Goal: Task Accomplishment & Management: Manage account settings

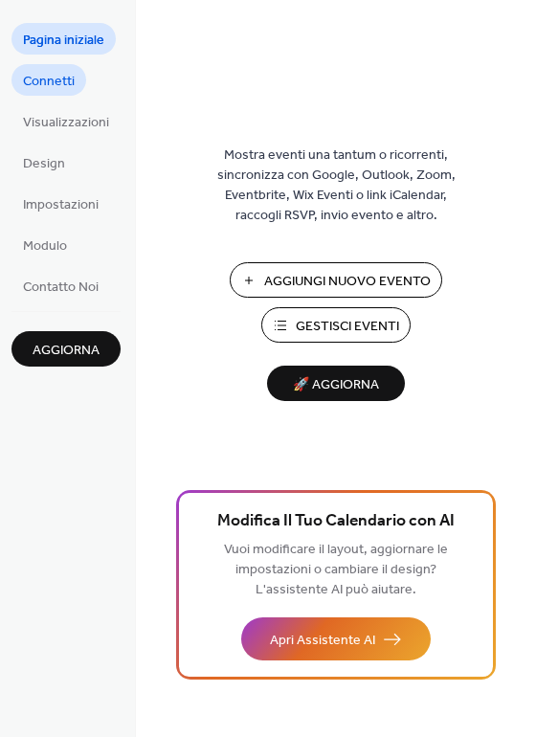
click at [49, 72] on span "Connetti" at bounding box center [49, 82] width 52 height 20
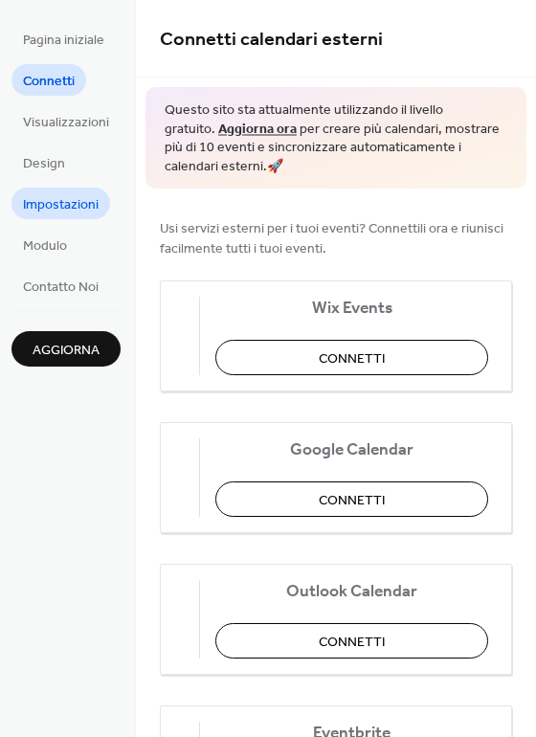
click at [66, 208] on span "Impostazioni" at bounding box center [61, 205] width 76 height 20
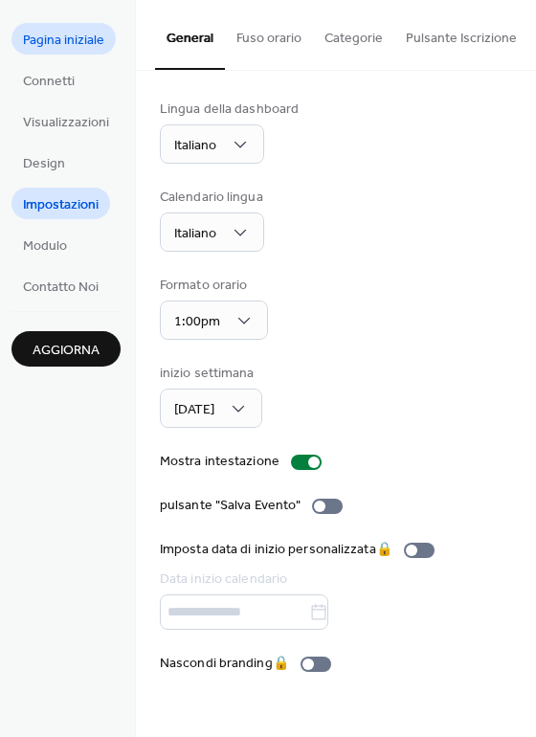
click at [59, 46] on span "Pagina iniziale" at bounding box center [63, 41] width 81 height 20
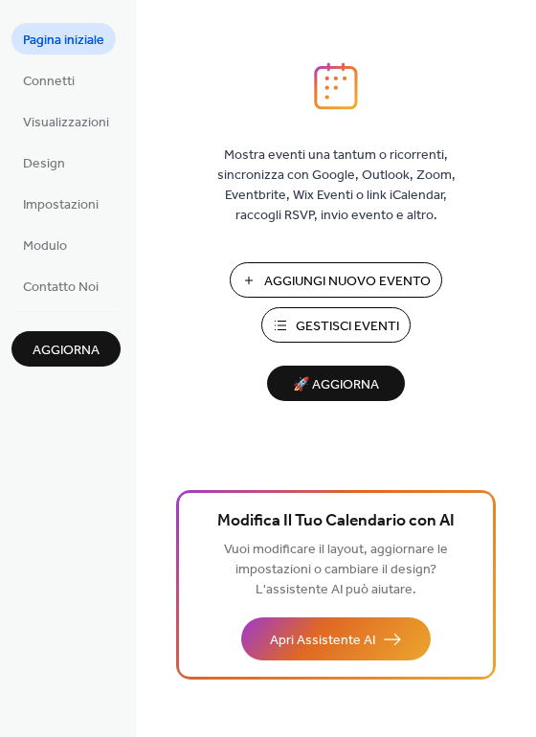
click at [386, 317] on span "Gestisci Eventi" at bounding box center [347, 327] width 103 height 20
click at [318, 388] on span "🚀 Aggiorna" at bounding box center [336, 385] width 115 height 26
click at [371, 266] on button "Aggiungi Nuovo Evento" at bounding box center [336, 279] width 213 height 35
drag, startPoint x: 61, startPoint y: 186, endPoint x: 62, endPoint y: 197, distance: 11.5
click at [62, 197] on ul "Pagina iniziale Connetti Visualizzazioni Design Impostazioni Modulo Contatto Noi" at bounding box center [65, 162] width 109 height 279
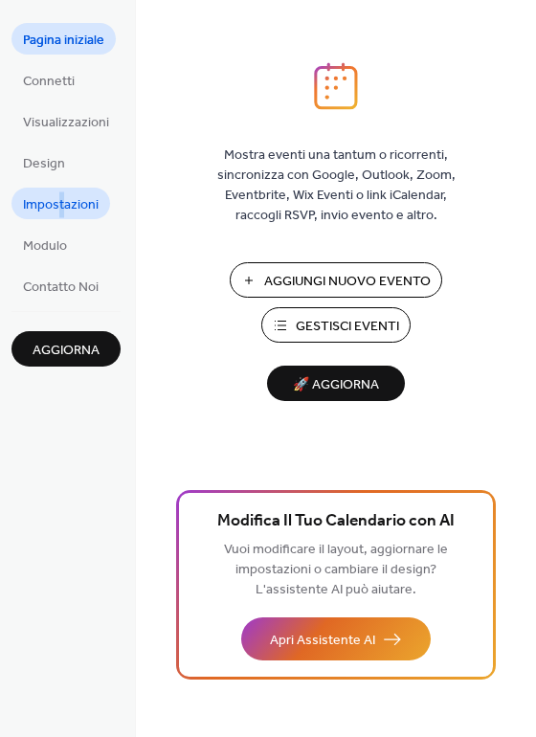
click at [61, 197] on span "Impostazioni" at bounding box center [61, 205] width 76 height 20
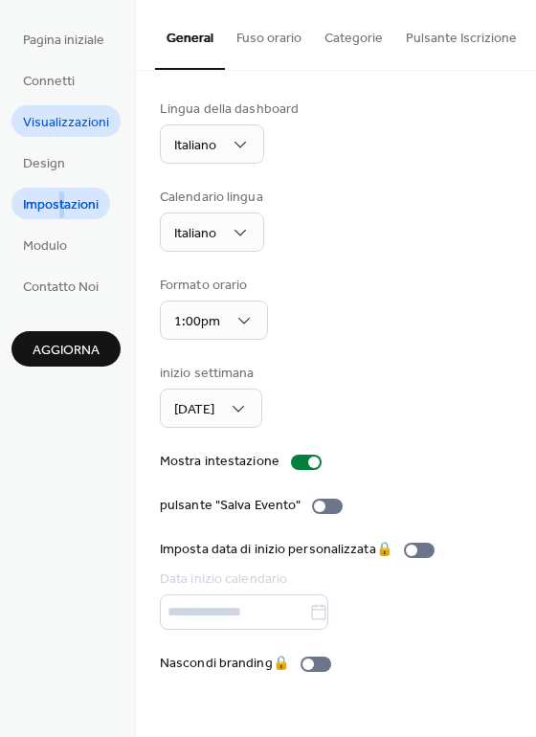
click at [64, 113] on span "Visualizzazioni" at bounding box center [66, 123] width 86 height 20
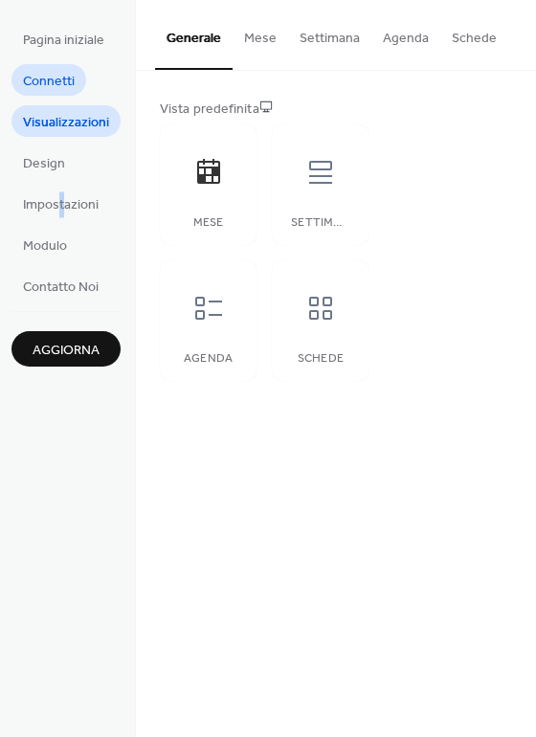
click at [61, 73] on span "Connetti" at bounding box center [49, 82] width 52 height 20
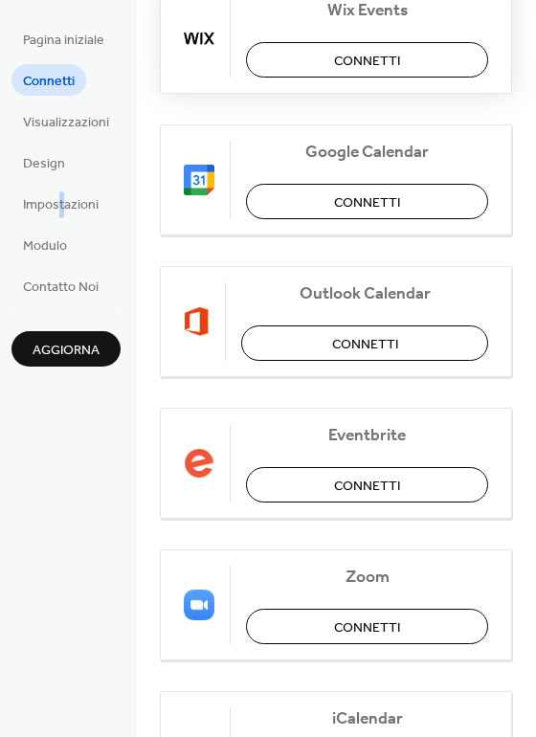
scroll to position [417, 0]
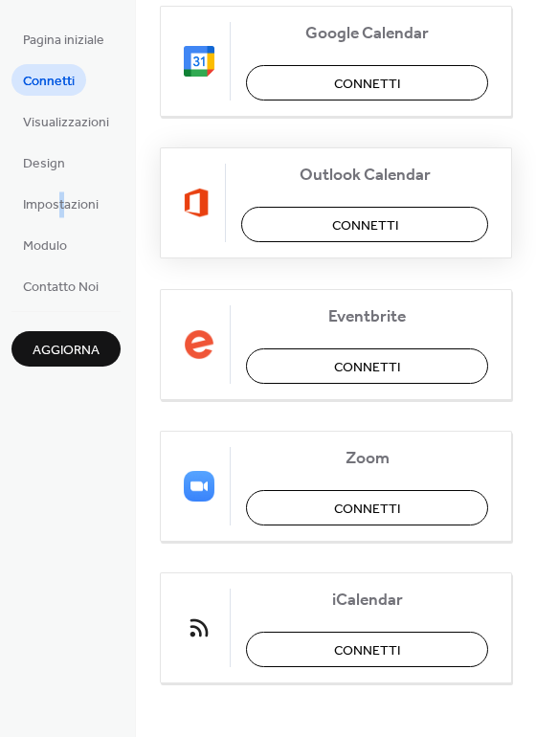
click at [326, 217] on button "Connetti" at bounding box center [364, 224] width 247 height 35
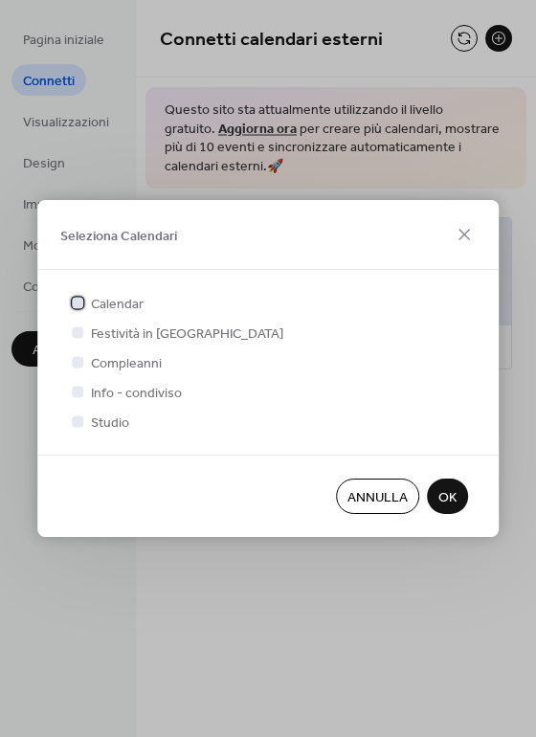
click at [111, 305] on span "Calendar" at bounding box center [117, 305] width 53 height 20
click at [107, 356] on span "Compleanni" at bounding box center [126, 364] width 71 height 20
click at [72, 362] on div at bounding box center [77, 361] width 11 height 11
click at [77, 362] on div at bounding box center [77, 361] width 11 height 11
click at [111, 360] on span "Compleanni" at bounding box center [126, 364] width 71 height 20
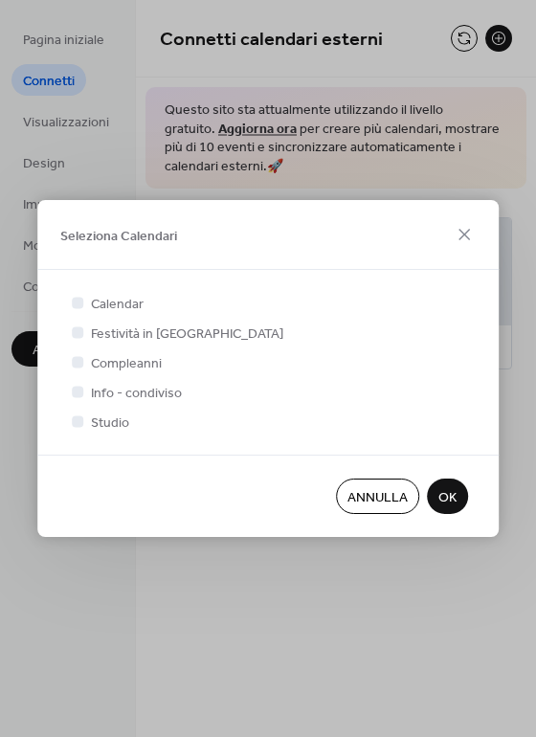
click at [445, 498] on span "OK" at bounding box center [448, 498] width 18 height 20
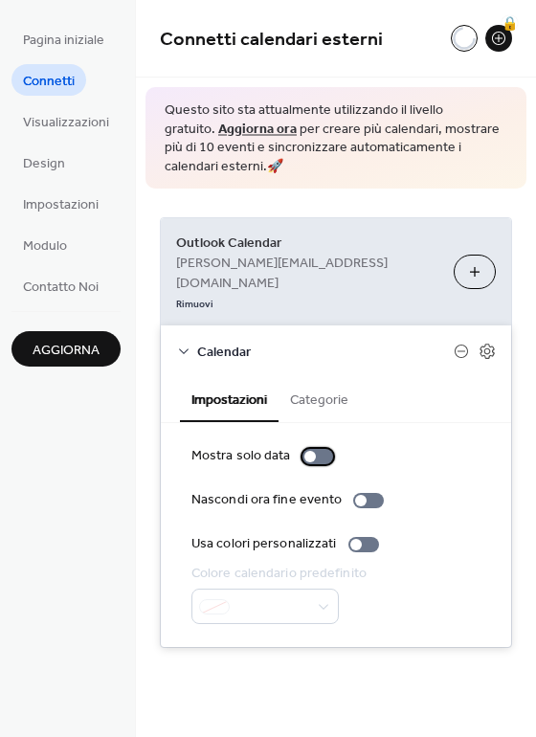
click at [312, 449] on div at bounding box center [318, 456] width 31 height 15
click at [303, 449] on div at bounding box center [318, 456] width 31 height 15
click at [324, 376] on button "Categorie" at bounding box center [319, 398] width 81 height 44
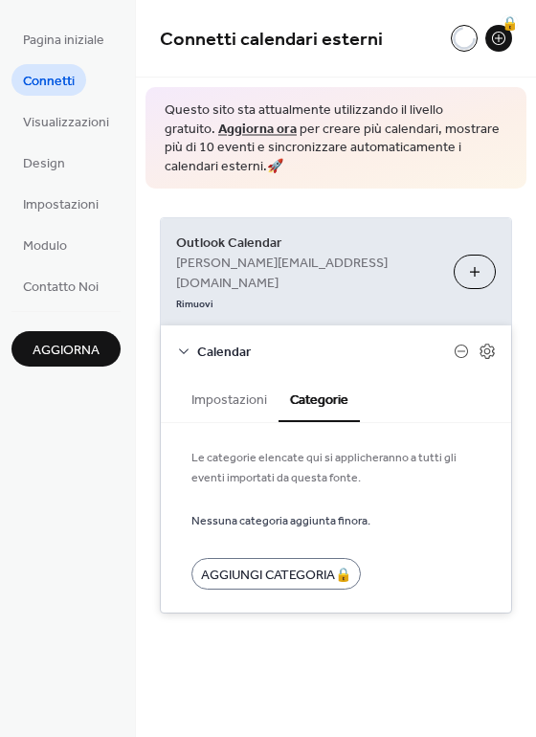
click at [206, 376] on button "Impostazioni" at bounding box center [229, 398] width 99 height 44
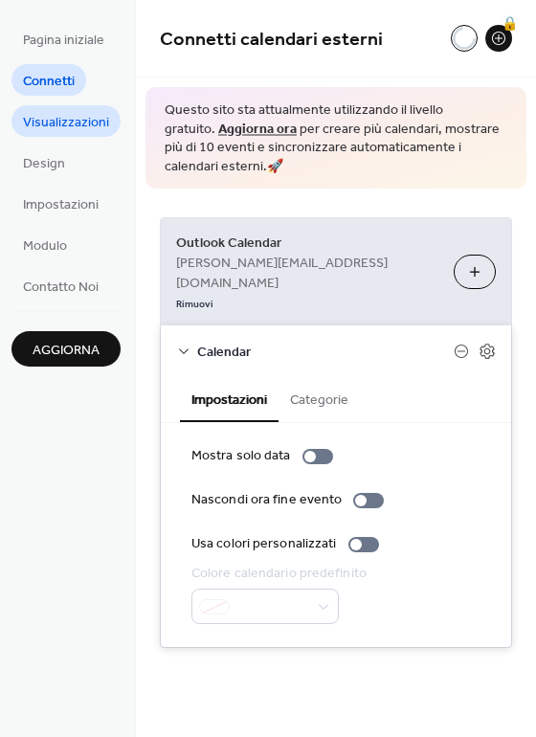
click at [99, 124] on span "Visualizzazioni" at bounding box center [66, 123] width 86 height 20
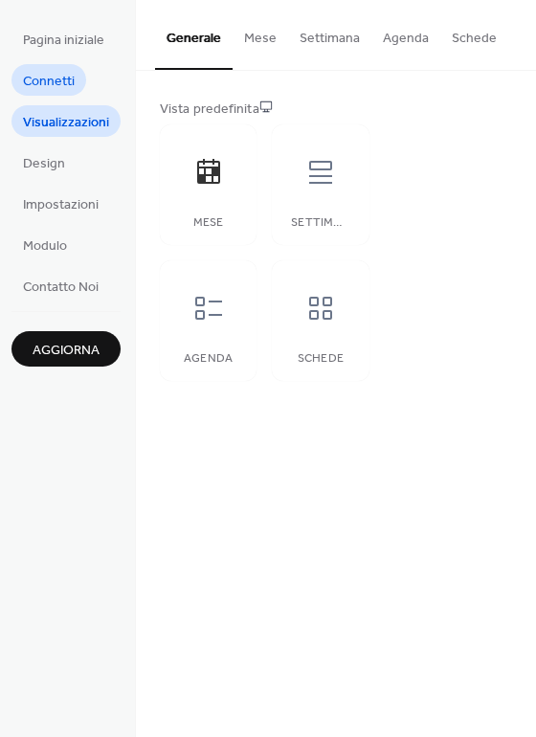
click at [33, 73] on span "Connetti" at bounding box center [49, 82] width 52 height 20
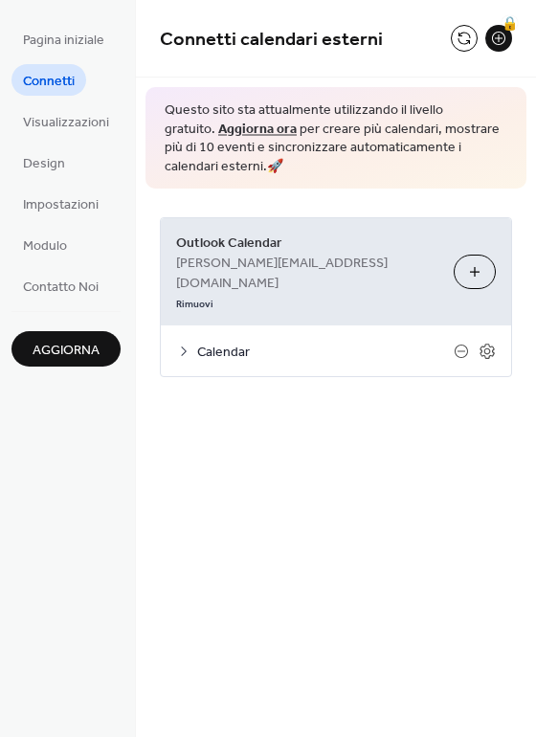
click at [492, 257] on button "Seleziona Calendari" at bounding box center [475, 272] width 42 height 34
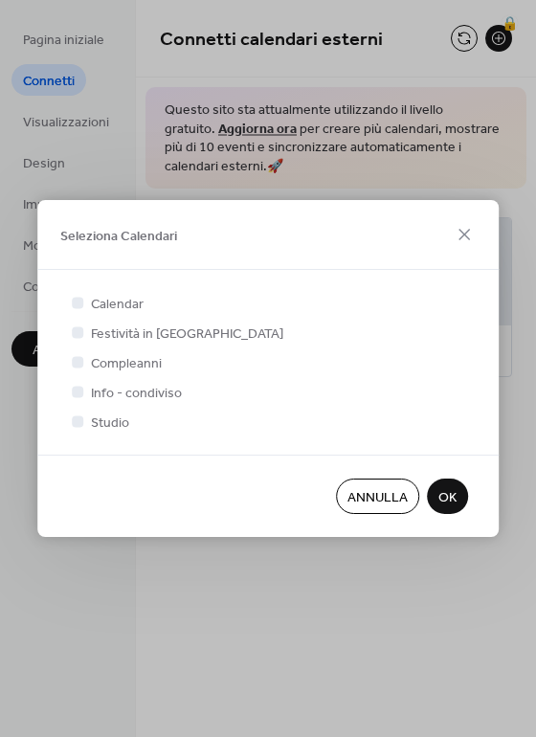
click at [450, 491] on span "OK" at bounding box center [448, 498] width 18 height 20
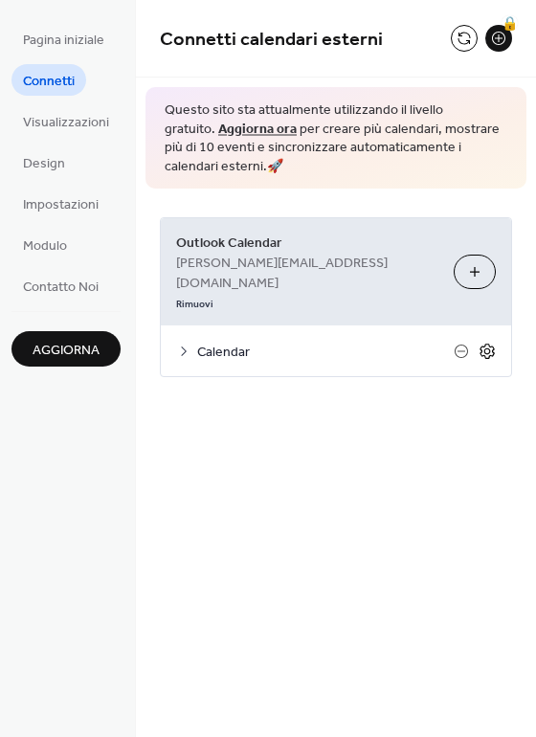
click at [489, 349] on icon at bounding box center [487, 352] width 7 height 7
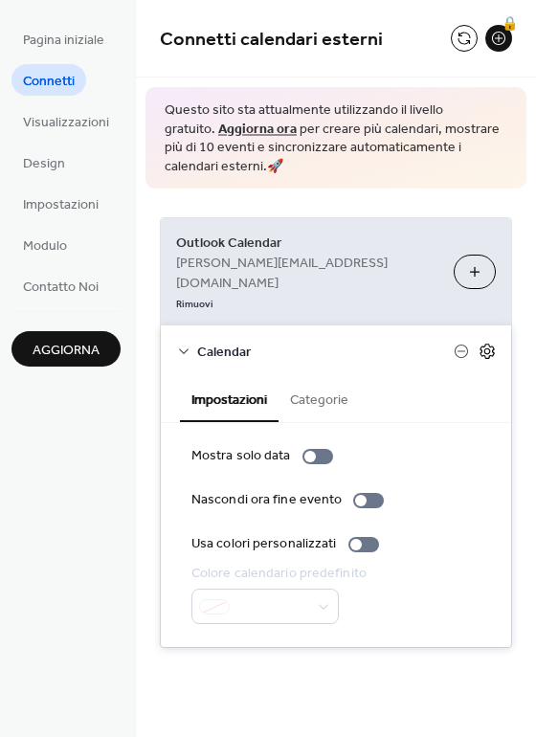
click at [489, 349] on icon at bounding box center [487, 352] width 7 height 7
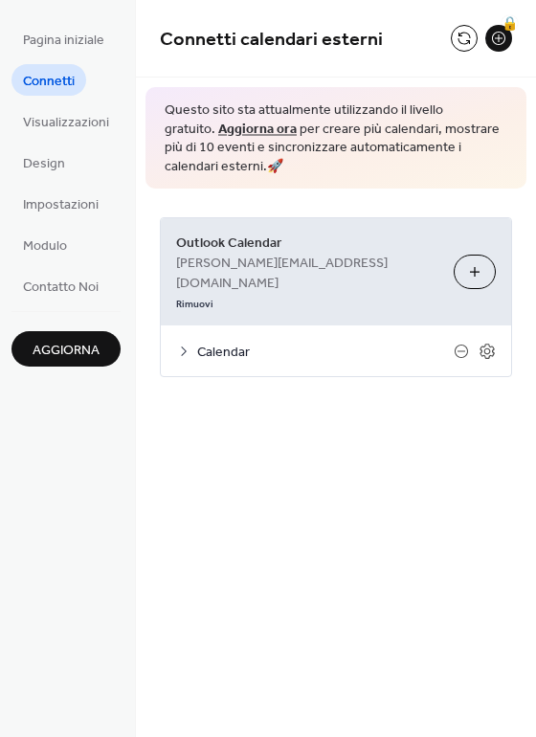
click at [268, 358] on div "Outlook Calendar valentina.caldano@moscaeng.com Rimuovi Seleziona Calendari Cal…" at bounding box center [336, 297] width 400 height 217
click at [472, 255] on button "Seleziona Calendari" at bounding box center [475, 272] width 42 height 34
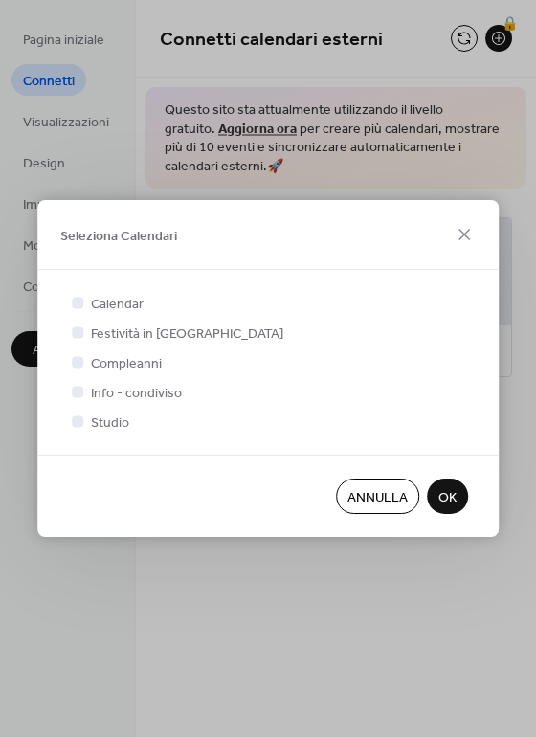
click at [141, 357] on span "Compleanni" at bounding box center [126, 364] width 71 height 20
click at [437, 502] on button "OK" at bounding box center [447, 496] width 41 height 35
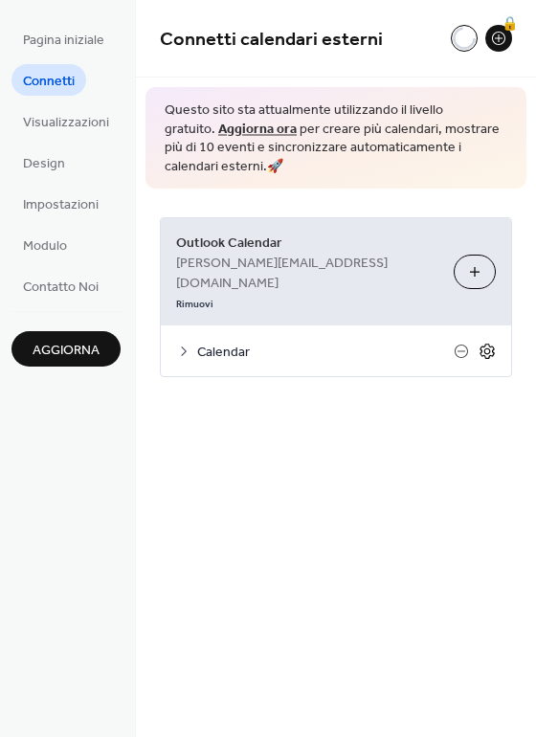
click at [482, 343] on icon at bounding box center [487, 351] width 17 height 17
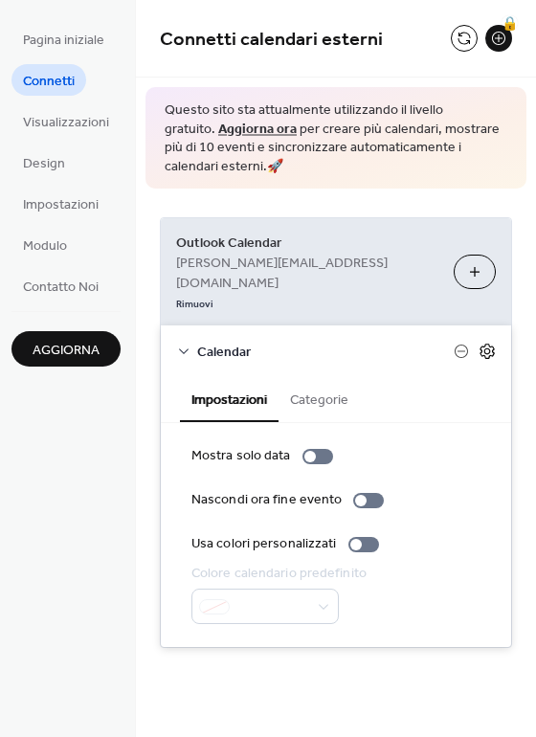
click at [490, 343] on icon at bounding box center [487, 351] width 17 height 17
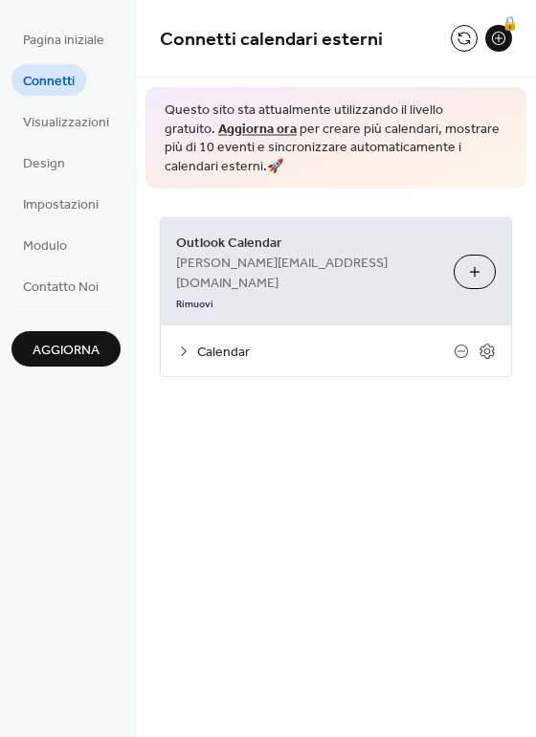
click at [329, 438] on div "Connetti calendari esterni 🔒 Questo sito sta attualmente utilizzando il livello…" at bounding box center [336, 368] width 400 height 737
click at [464, 26] on button at bounding box center [464, 38] width 27 height 27
click at [67, 118] on span "Visualizzazioni" at bounding box center [66, 123] width 86 height 20
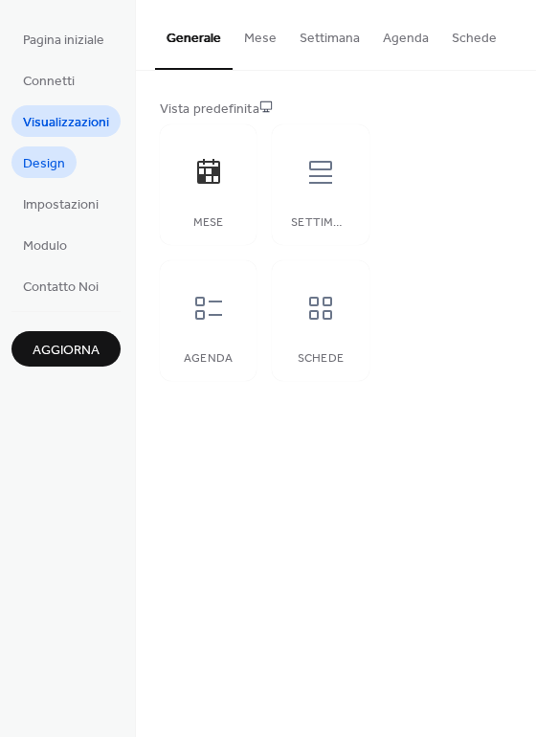
click at [50, 176] on link "Design" at bounding box center [43, 162] width 65 height 32
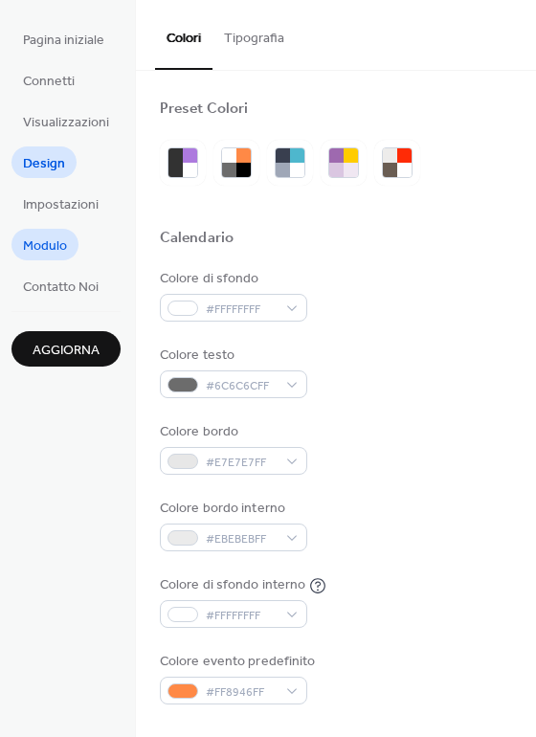
click at [51, 244] on span "Modulo" at bounding box center [45, 246] width 44 height 20
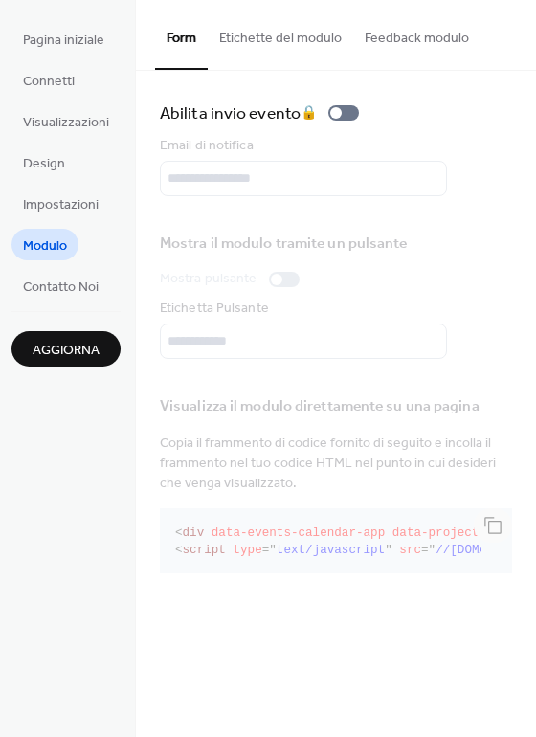
click at [284, 33] on button "Etichette del modulo" at bounding box center [281, 34] width 146 height 68
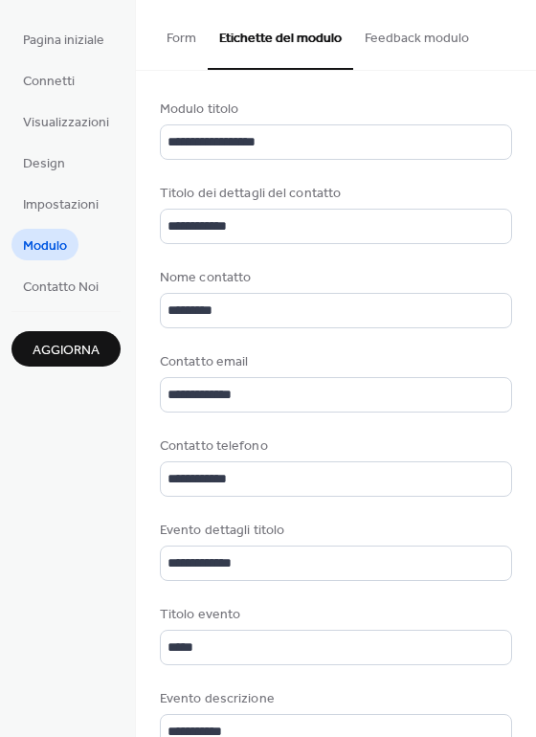
click at [173, 28] on button "Form" at bounding box center [181, 34] width 53 height 68
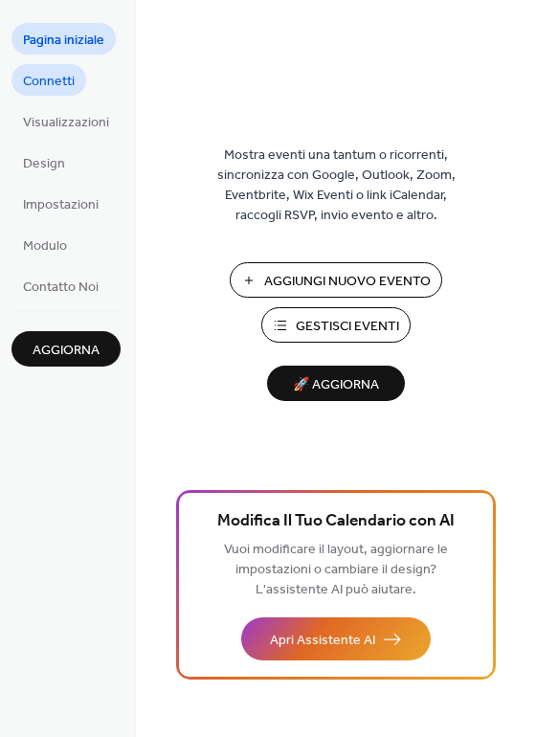
click at [83, 78] on link "Connetti" at bounding box center [48, 80] width 75 height 32
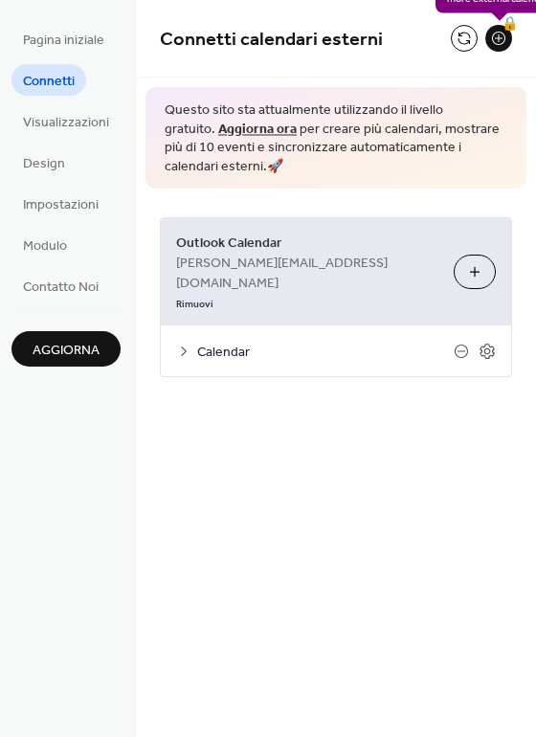
click at [498, 40] on div "🔒" at bounding box center [498, 38] width 27 height 27
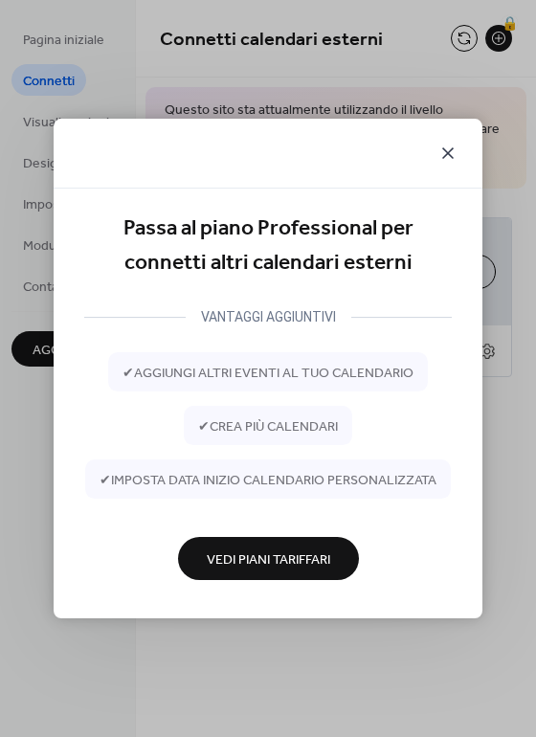
click at [453, 157] on icon at bounding box center [448, 153] width 23 height 23
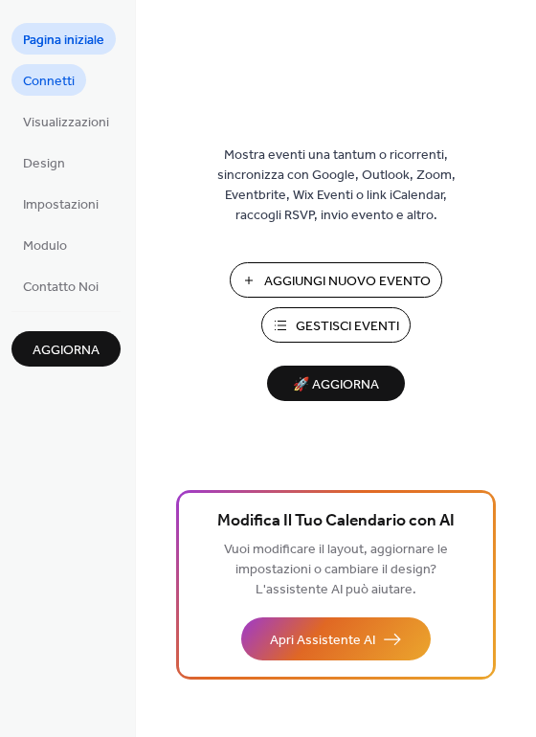
click at [43, 72] on span "Connetti" at bounding box center [49, 82] width 52 height 20
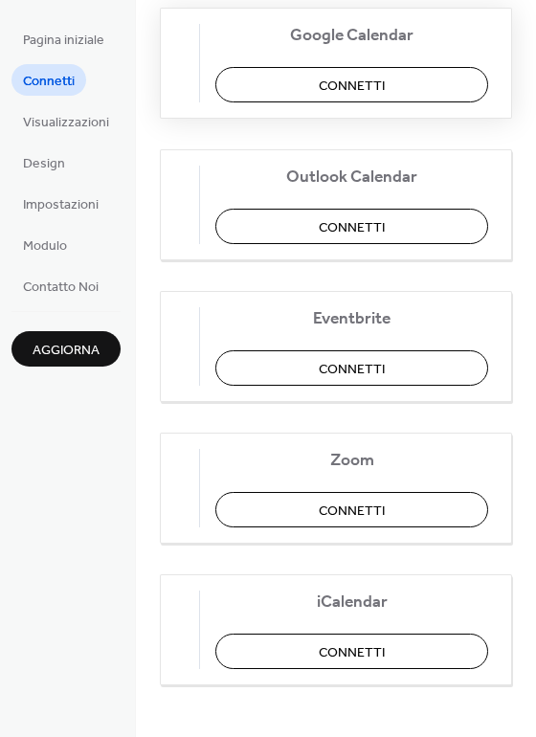
scroll to position [417, 0]
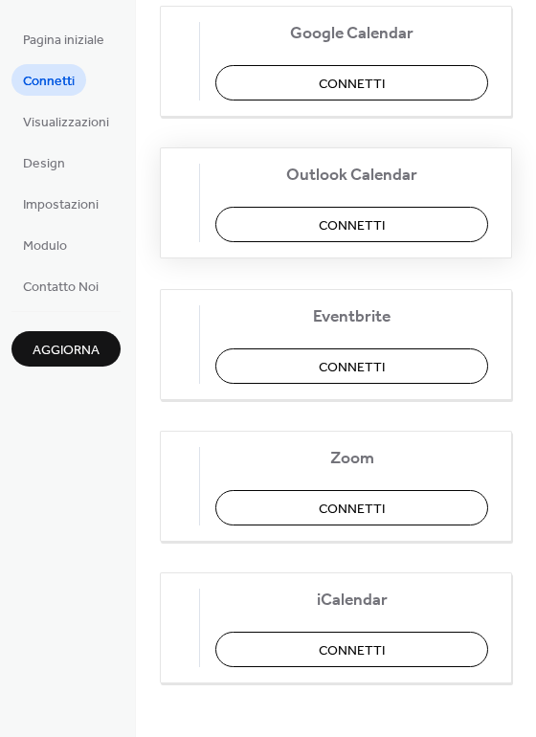
click at [351, 216] on span "Connetti" at bounding box center [352, 226] width 66 height 20
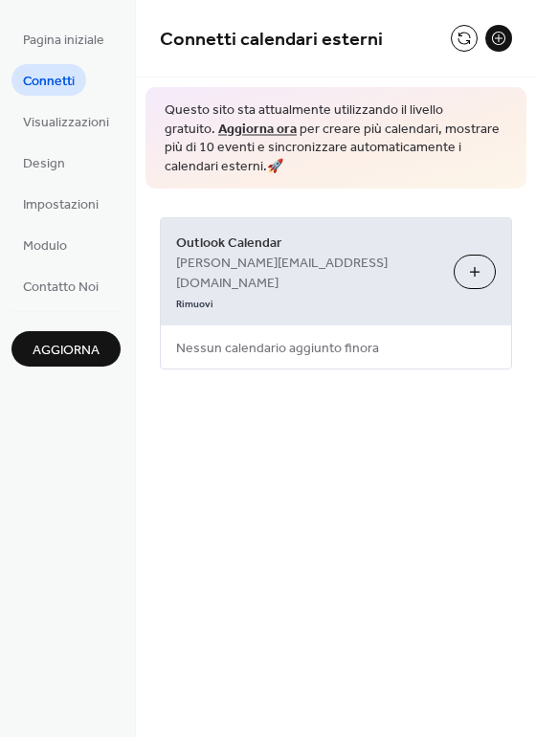
scroll to position [0, 0]
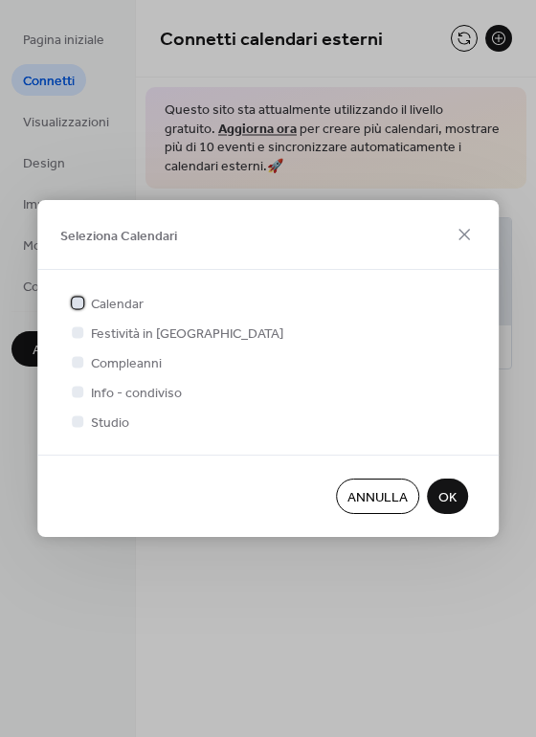
click at [91, 301] on span "Calendar" at bounding box center [117, 305] width 53 height 20
click at [95, 361] on span "Compleanni" at bounding box center [126, 364] width 71 height 20
click at [436, 499] on button "OK" at bounding box center [447, 496] width 41 height 35
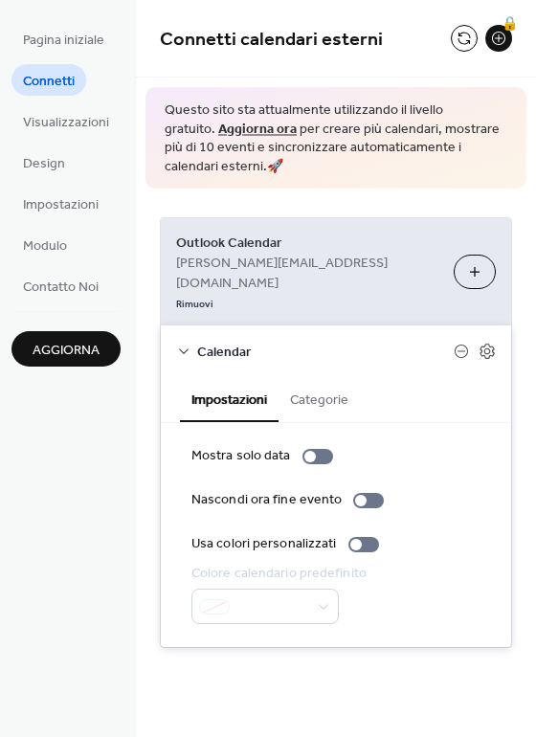
click at [434, 185] on div "Questo sito sta attualmente utilizzando il livello gratuito. Aggiorna ora per c…" at bounding box center [336, 137] width 381 height 101
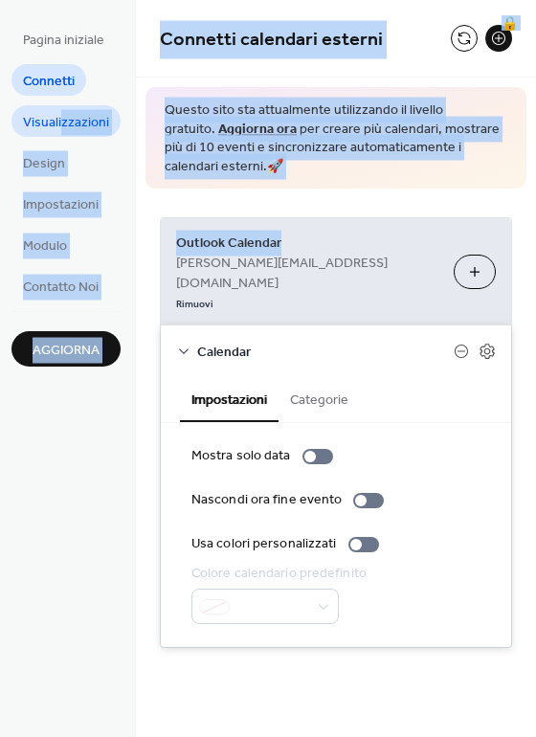
drag, startPoint x: 430, startPoint y: 203, endPoint x: 62, endPoint y: 113, distance: 378.5
click at [62, 113] on div "Pagina iniziale Connetti Visualizzazioni Design Impostazioni Modulo Contatto No…" at bounding box center [268, 368] width 536 height 737
click at [61, 114] on span "Visualizzazioni" at bounding box center [66, 123] width 86 height 20
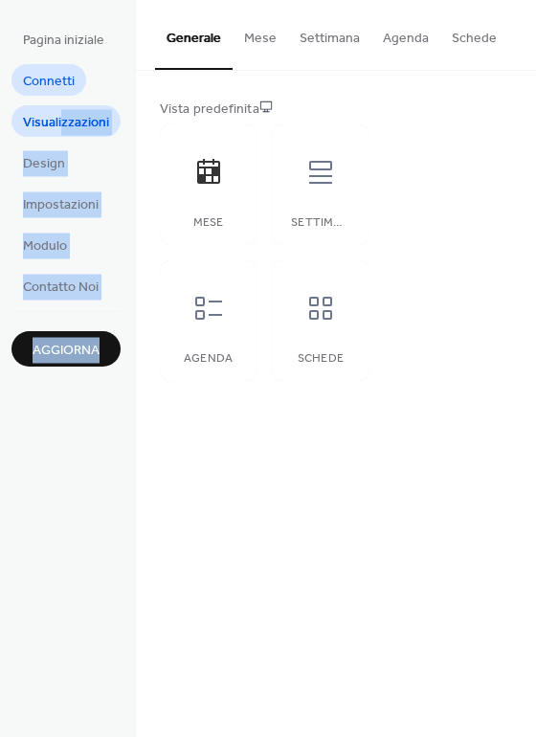
click at [44, 77] on span "Connetti" at bounding box center [49, 82] width 52 height 20
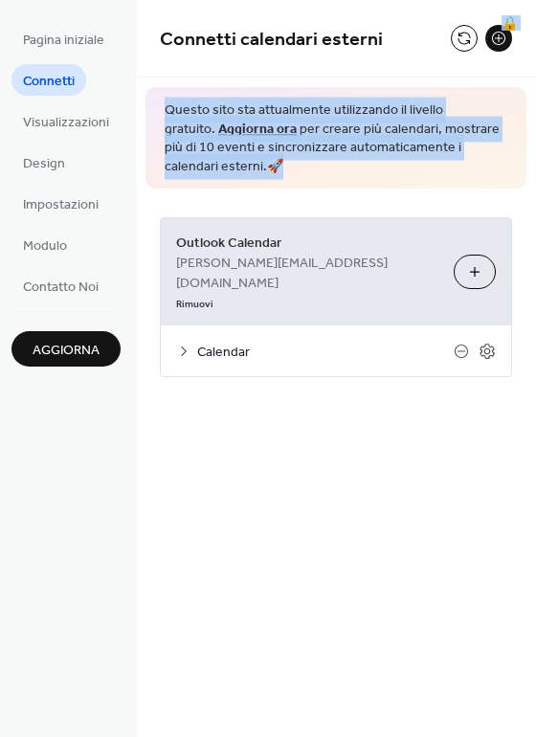
drag, startPoint x: 378, startPoint y: 42, endPoint x: 464, endPoint y: 168, distance: 152.2
click at [464, 168] on div "Connetti calendari esterni 🔒 Questo sito sta attualmente utilizzando il livello…" at bounding box center [336, 217] width 400 height 435
click at [480, 255] on button "Seleziona Calendari" at bounding box center [475, 272] width 42 height 34
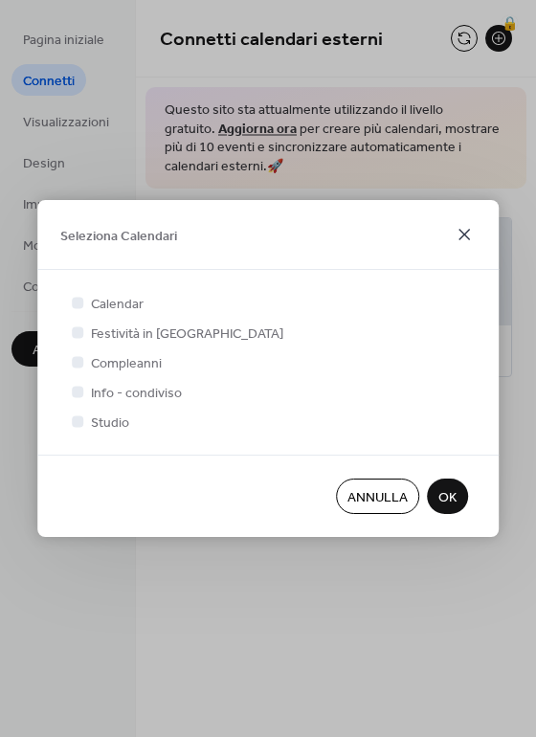
click at [472, 229] on icon at bounding box center [464, 234] width 23 height 23
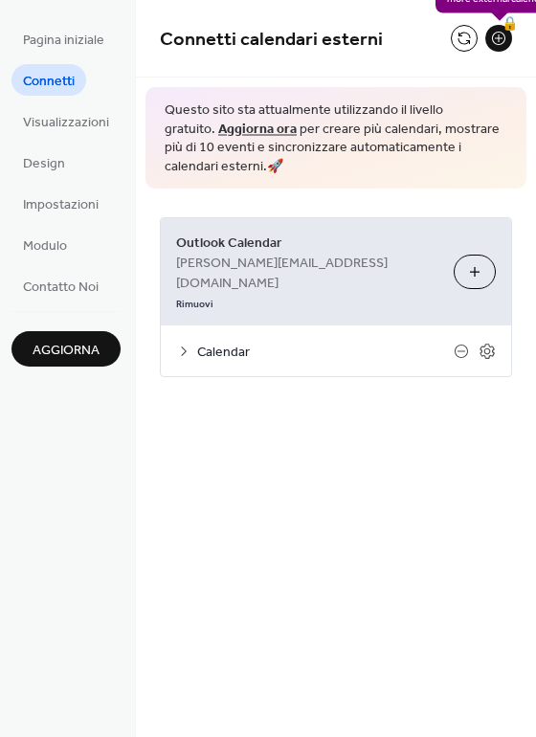
click at [497, 36] on div "🔒" at bounding box center [498, 38] width 27 height 27
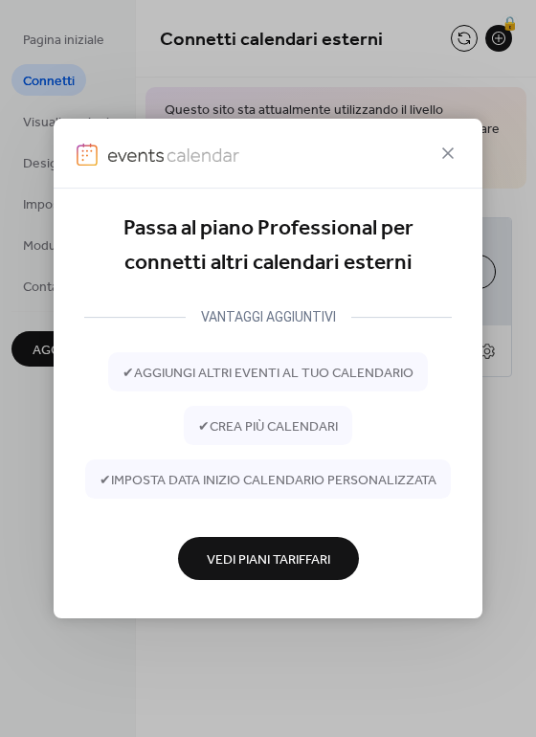
click at [315, 561] on span "Vedi Piani Tariffari" at bounding box center [269, 560] width 124 height 20
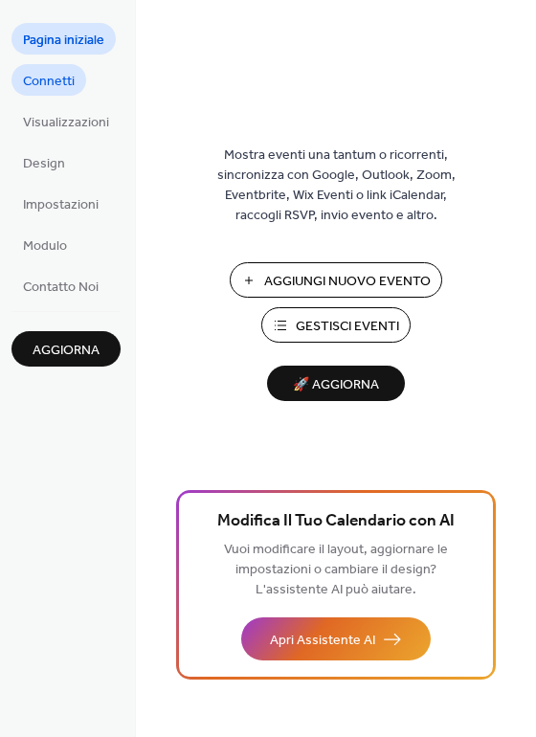
click at [64, 95] on link "Connetti" at bounding box center [48, 80] width 75 height 32
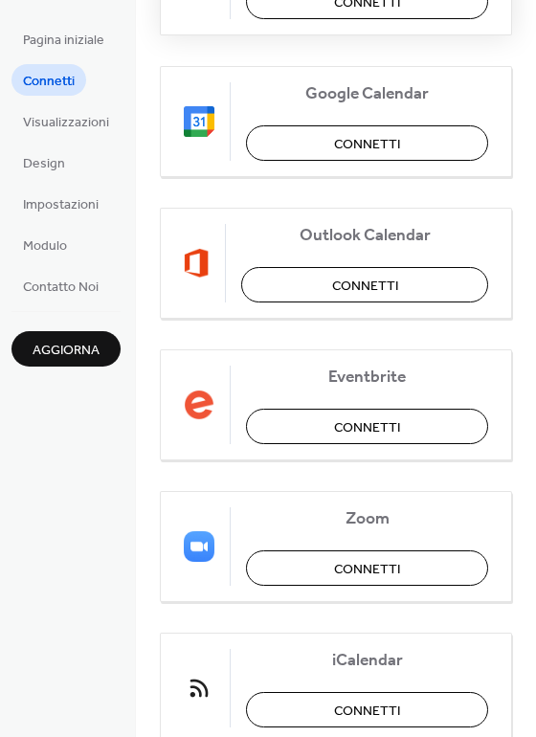
scroll to position [357, 0]
click at [344, 282] on span "Connetti" at bounding box center [365, 286] width 66 height 20
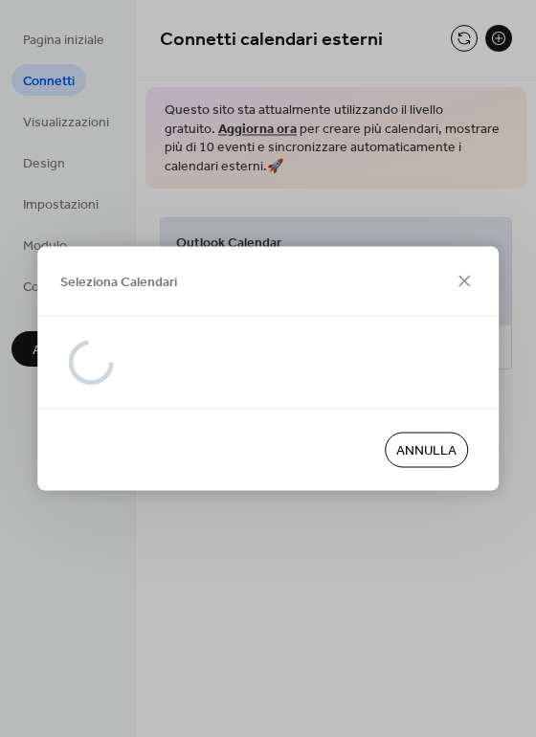
scroll to position [0, 0]
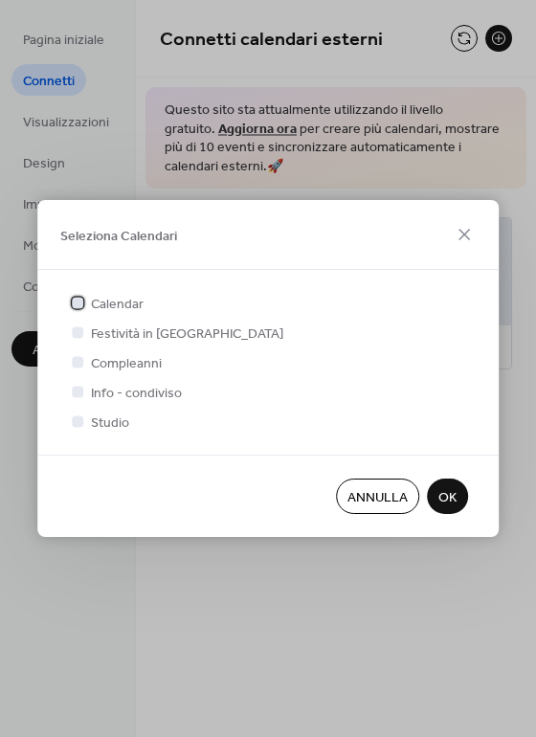
click at [99, 300] on span "Calendar" at bounding box center [117, 305] width 53 height 20
click at [439, 491] on span "OK" at bounding box center [448, 498] width 18 height 20
